Goal: Task Accomplishment & Management: Manage account settings

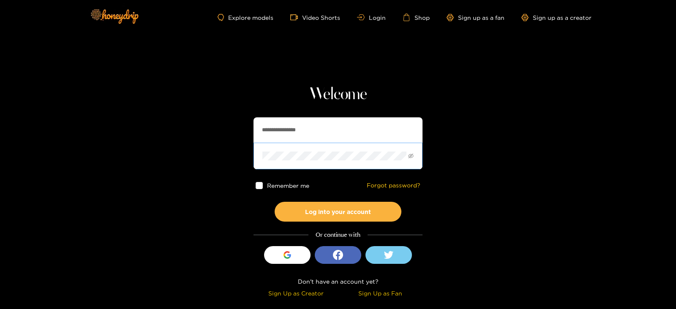
click at [281, 149] on span at bounding box center [338, 156] width 169 height 26
click at [272, 131] on input "**********" at bounding box center [338, 130] width 169 height 25
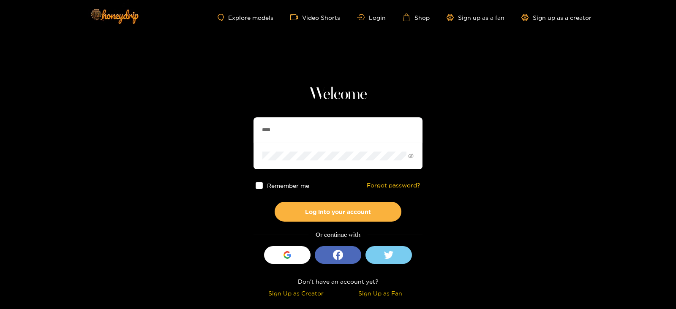
type input "**********"
click at [275, 202] on button "Log into your account" at bounding box center [338, 212] width 127 height 20
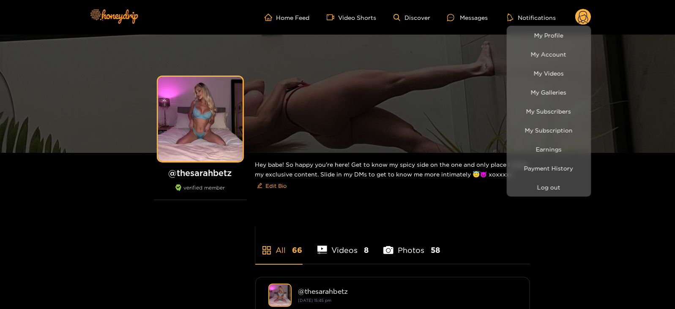
click at [532, 158] on li "Earnings" at bounding box center [549, 149] width 85 height 19
click at [519, 149] on link "Earnings" at bounding box center [549, 149] width 80 height 15
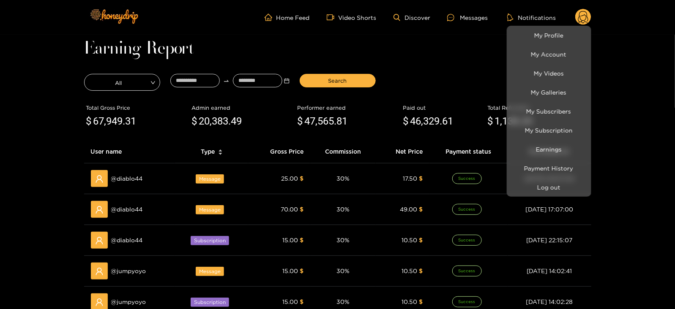
click at [202, 81] on div at bounding box center [337, 154] width 675 height 309
click at [202, 81] on input at bounding box center [194, 81] width 49 height 14
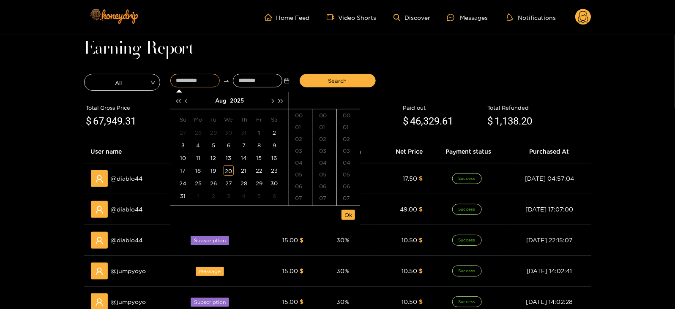
click at [186, 104] on button "button" at bounding box center [187, 100] width 9 height 17
click at [249, 142] on td "10" at bounding box center [243, 145] width 15 height 13
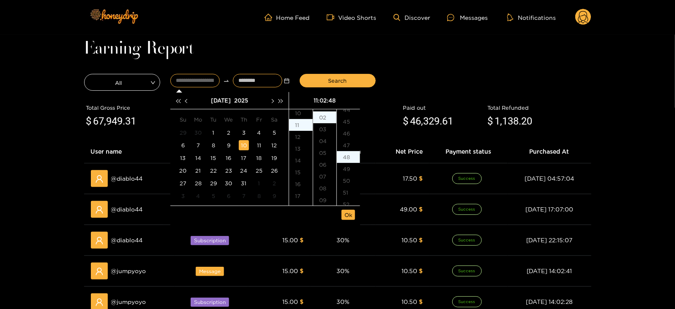
type input "**********"
click at [250, 80] on input at bounding box center [257, 81] width 49 height 14
click at [274, 101] on span "button" at bounding box center [272, 101] width 4 height 4
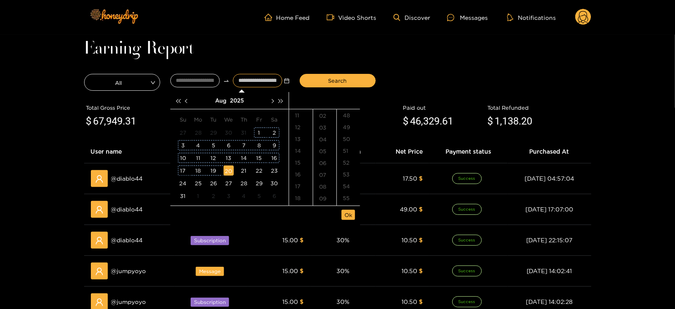
click at [226, 174] on div "20" at bounding box center [229, 171] width 10 height 10
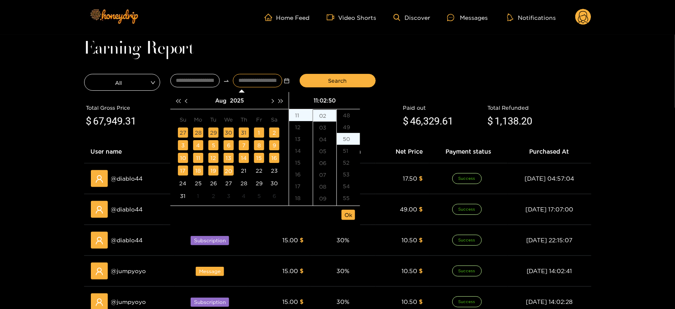
scroll to position [592, 0]
type input "**********"
click at [351, 214] on span "Ok" at bounding box center [349, 215] width 8 height 8
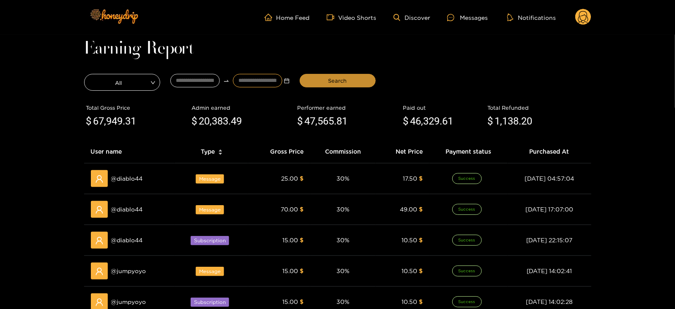
click at [314, 81] on button "Search" at bounding box center [338, 81] width 76 height 14
click at [457, 23] on ul "Home Feed Video Shorts Discover Messages Notifications" at bounding box center [428, 17] width 327 height 17
click at [456, 19] on div at bounding box center [453, 17] width 13 height 7
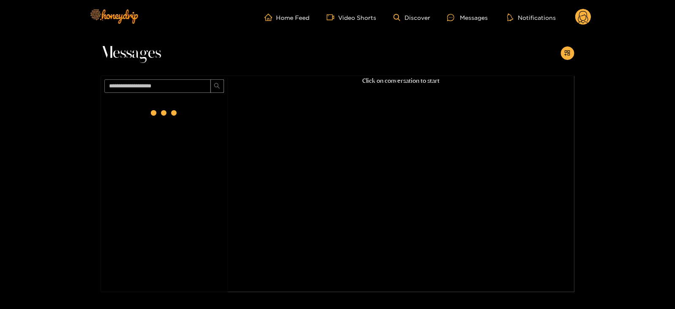
click at [584, 16] on circle at bounding box center [583, 17] width 16 height 16
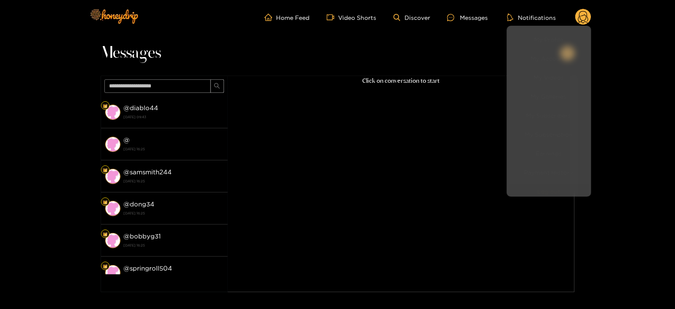
click at [517, 188] on button "Log out" at bounding box center [549, 187] width 80 height 15
